Goal: Task Accomplishment & Management: Manage account settings

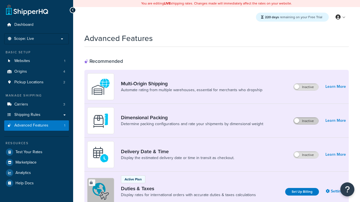
click at [306, 121] on label "Inactive" at bounding box center [305, 121] width 25 height 7
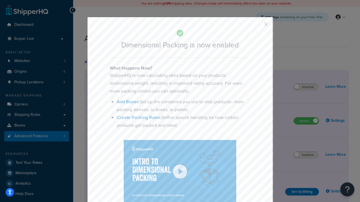
click at [257, 26] on button "button" at bounding box center [257, 26] width 1 height 1
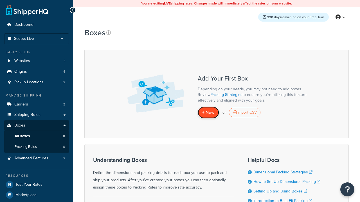
click at [208, 113] on span "+ New" at bounding box center [208, 112] width 12 height 6
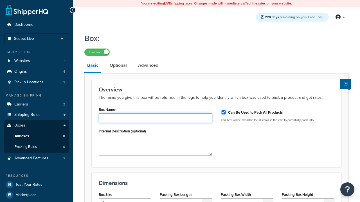
type input "Box1"
select select "usps_small"
type input "8.5"
type input "5"
type input "1.5"
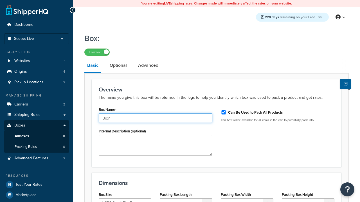
type input "Box1"
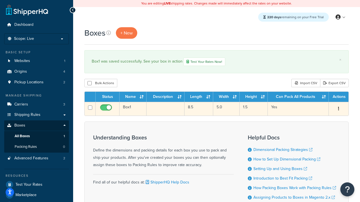
click at [107, 110] on input "checkbox" at bounding box center [106, 109] width 15 height 7
checkbox input "false"
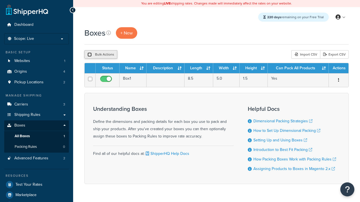
click at [89, 55] on input "checkbox" at bounding box center [89, 55] width 4 height 4
checkbox input "true"
click at [0, 0] on button "Delete" at bounding box center [0, 0] width 0 height 0
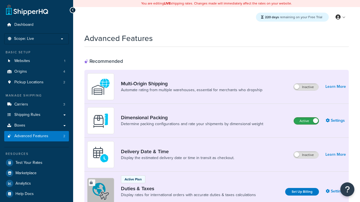
click at [306, 118] on label "Active" at bounding box center [306, 121] width 25 height 7
